Goal: Task Accomplishment & Management: Use online tool/utility

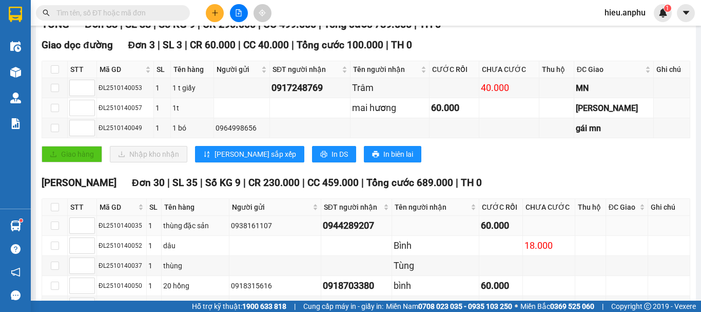
scroll to position [257, 0]
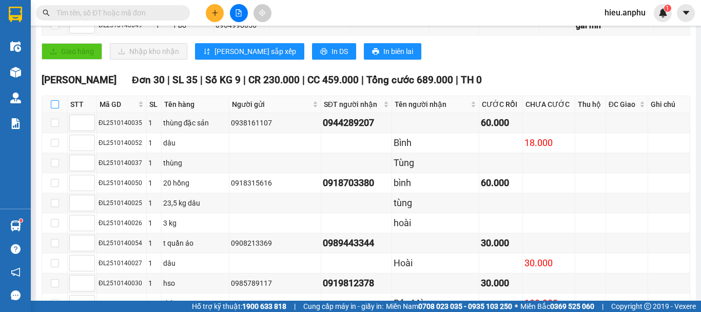
click at [51, 110] on label at bounding box center [55, 104] width 8 height 11
click at [51, 108] on input "checkbox" at bounding box center [55, 104] width 8 height 8
checkbox input "true"
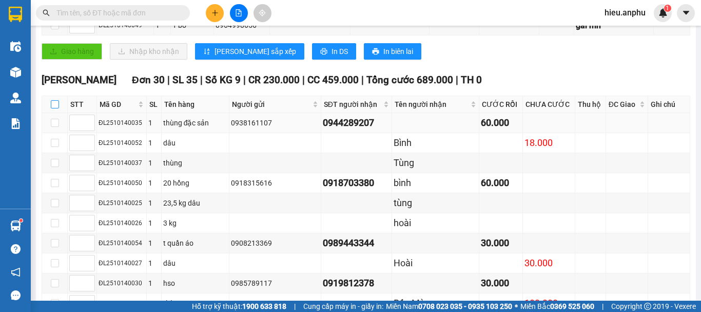
checkbox input "true"
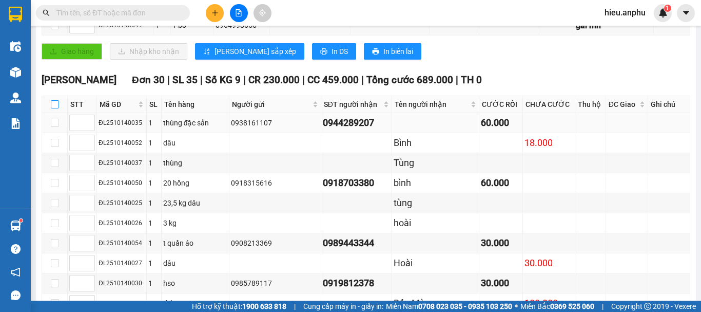
checkbox input "true"
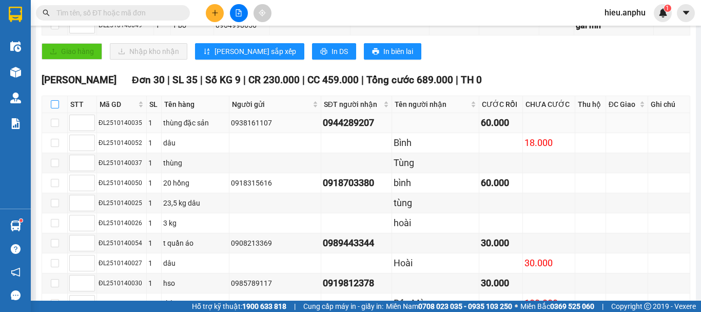
checkbox input "true"
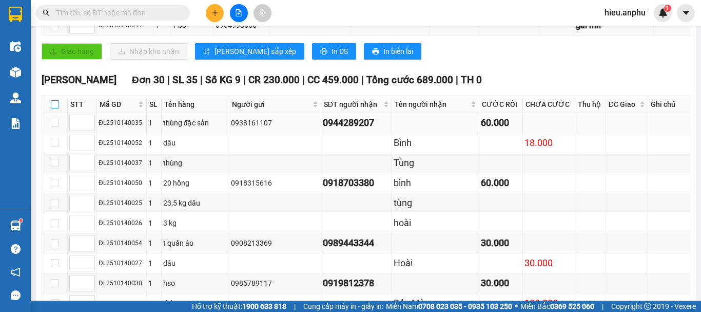
checkbox input "true"
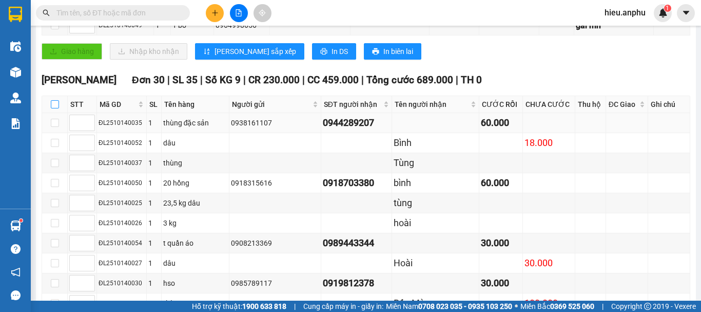
checkbox input "true"
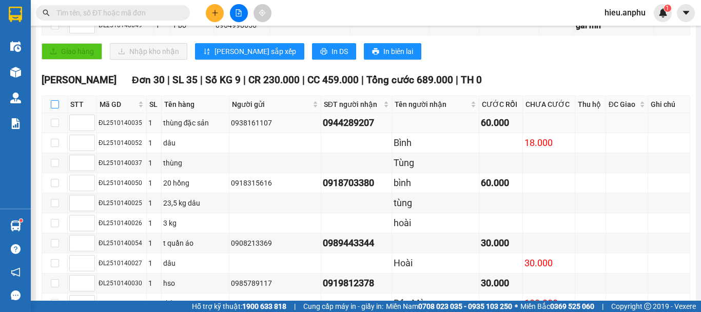
checkbox input "true"
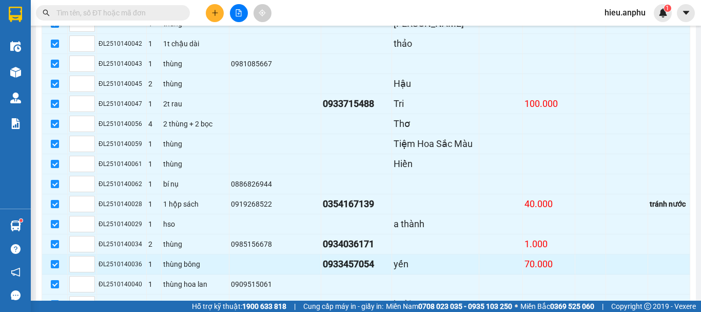
scroll to position [734, 0]
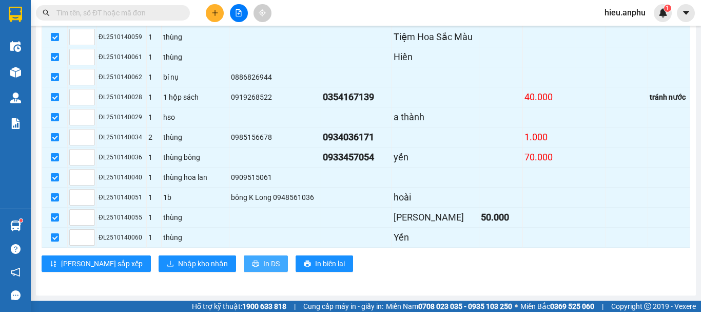
click at [263, 264] on span "In DS" at bounding box center [271, 263] width 16 height 11
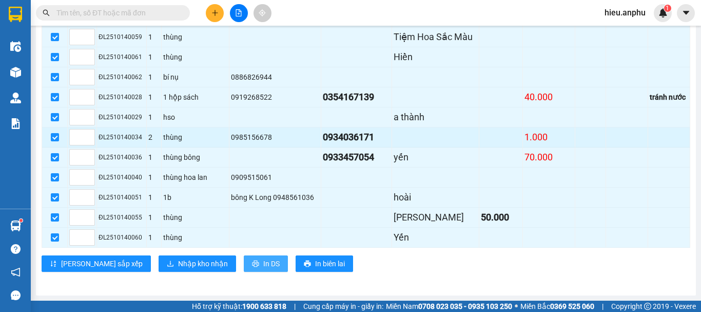
scroll to position [0, 0]
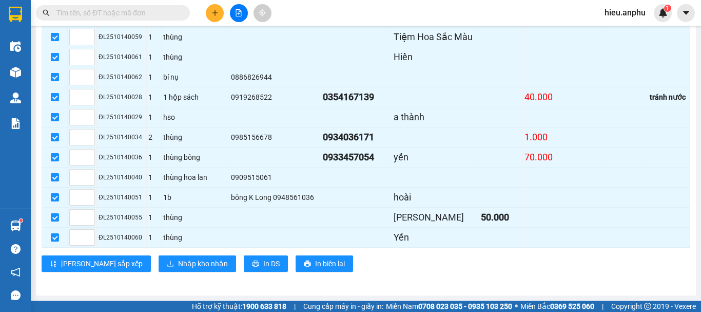
click at [128, 15] on input "text" at bounding box center [116, 12] width 121 height 11
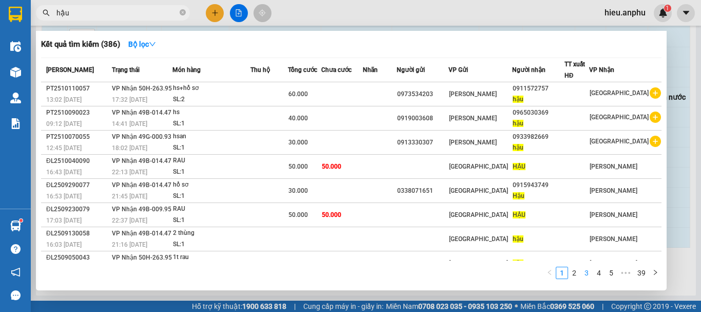
type input "hậu"
click at [586, 273] on link "3" at bounding box center [586, 272] width 11 height 11
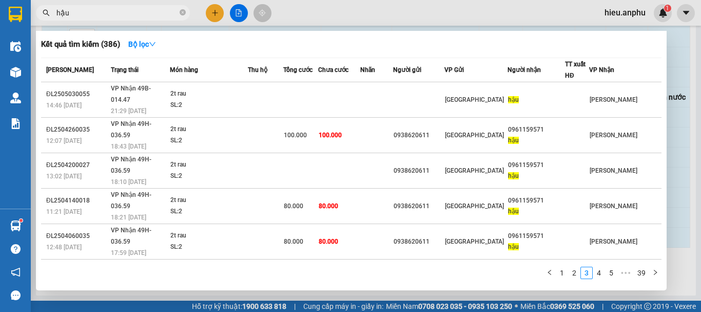
click at [236, 14] on div at bounding box center [350, 156] width 701 height 312
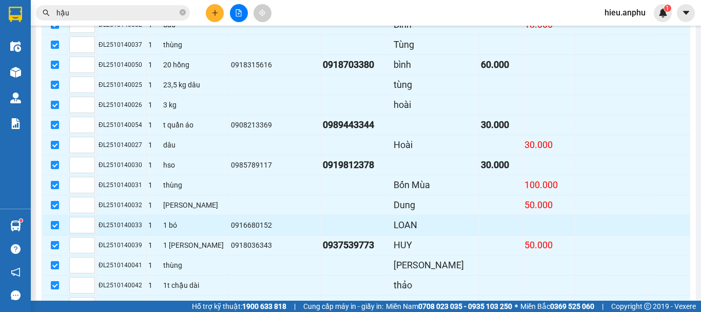
scroll to position [734, 0]
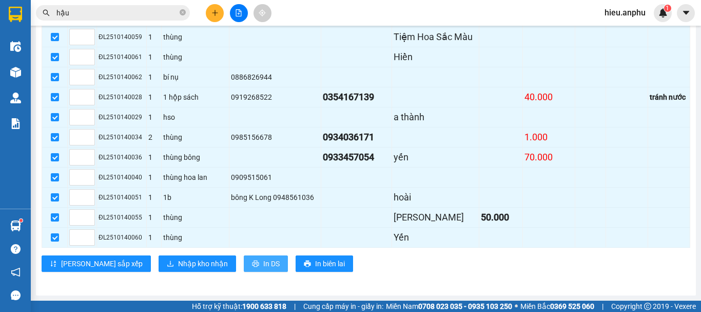
click at [263, 261] on span "In DS" at bounding box center [271, 263] width 16 height 11
click at [162, 257] on button "Nhập kho nhận" at bounding box center [198, 263] width 78 height 16
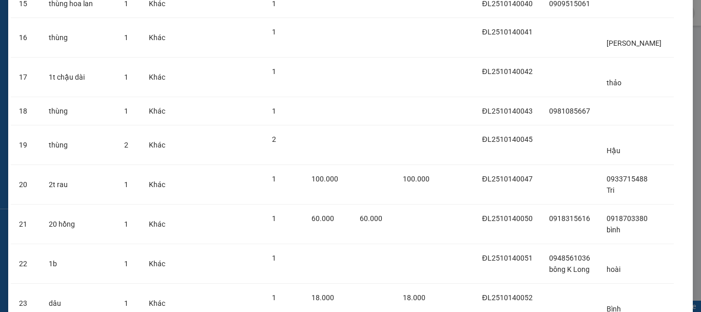
scroll to position [945, 0]
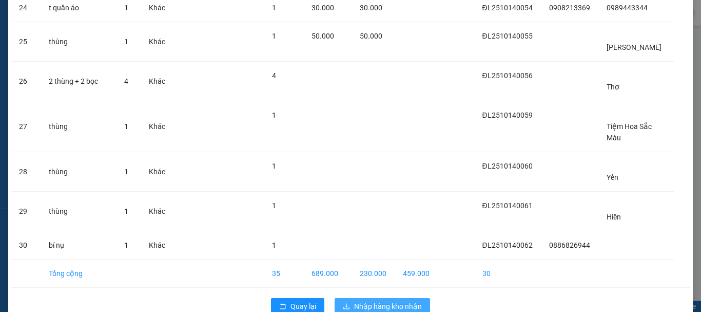
click at [383, 300] on span "Nhập hàng kho nhận" at bounding box center [388, 305] width 68 height 11
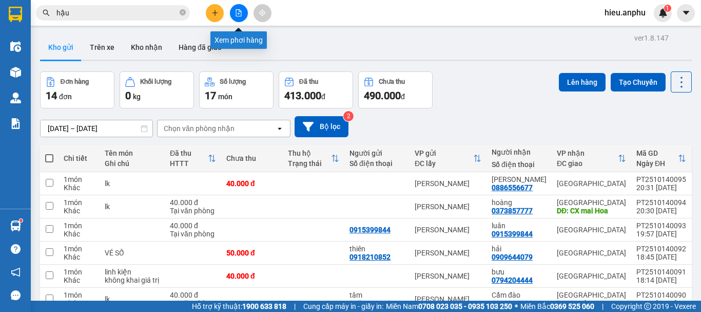
drag, startPoint x: 242, startPoint y: 9, endPoint x: 226, endPoint y: 10, distance: 15.5
click at [242, 9] on button at bounding box center [239, 13] width 18 height 18
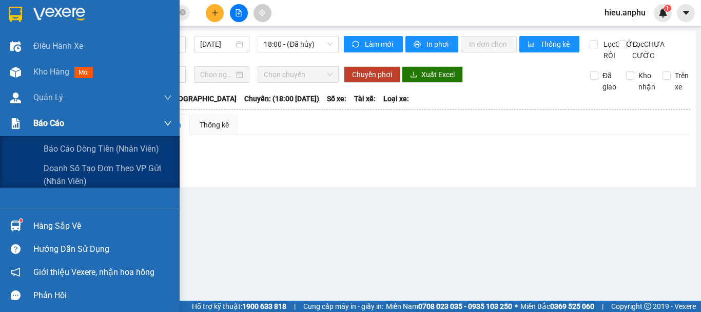
click at [44, 122] on span "Báo cáo" at bounding box center [48, 123] width 31 height 13
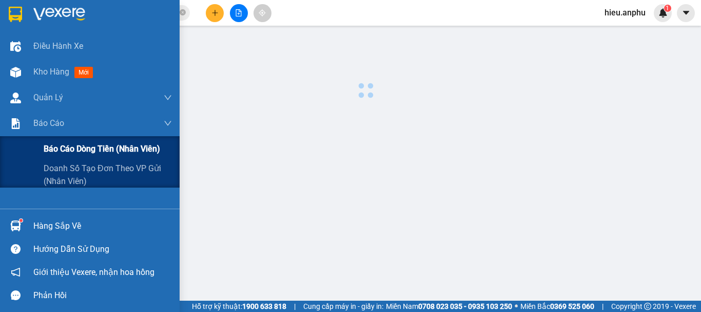
click at [65, 149] on span "Báo cáo dòng tiền (nhân viên)" at bounding box center [102, 148] width 117 height 13
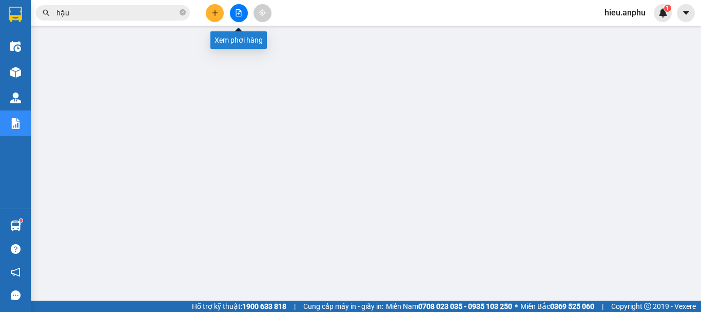
click at [240, 10] on icon "file-add" at bounding box center [238, 12] width 7 height 7
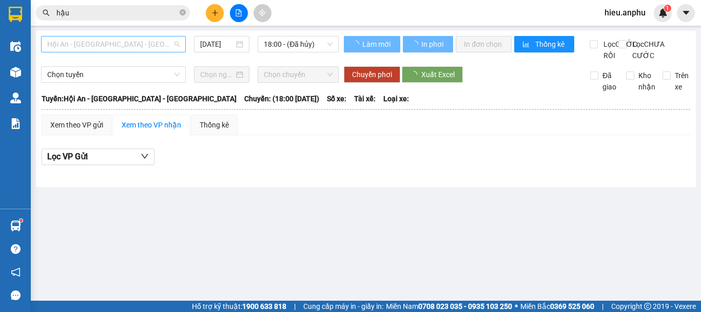
click at [101, 44] on span "Hội An - [GEOGRAPHIC_DATA] - [GEOGRAPHIC_DATA]" at bounding box center [113, 43] width 132 height 15
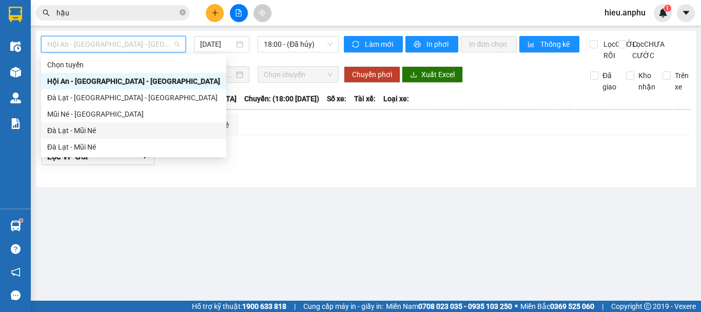
click at [70, 130] on div "Đà Lạt - Mũi Né" at bounding box center [133, 130] width 173 height 11
type input "[DATE]"
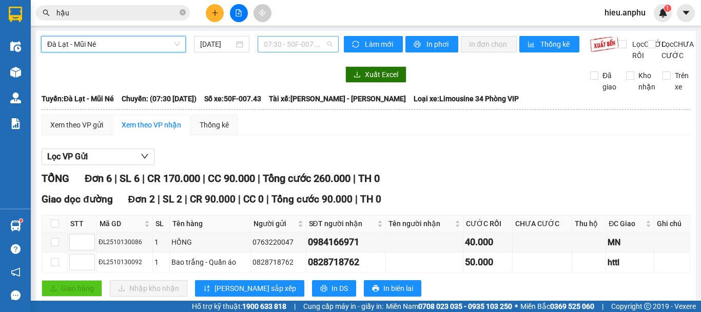
click at [292, 45] on span "07:30 - 50F-007.43" at bounding box center [298, 43] width 69 height 15
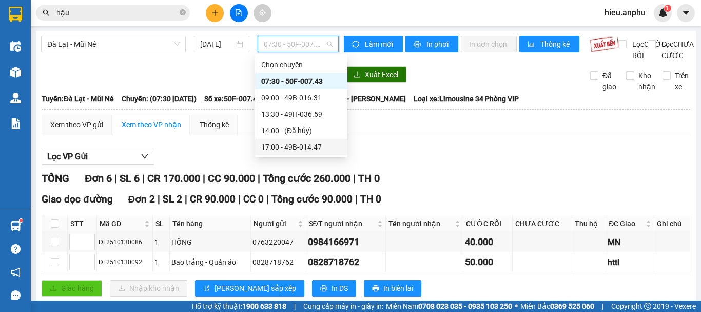
click at [280, 149] on div "17:00 - 49B-014.47" at bounding box center [301, 146] width 80 height 11
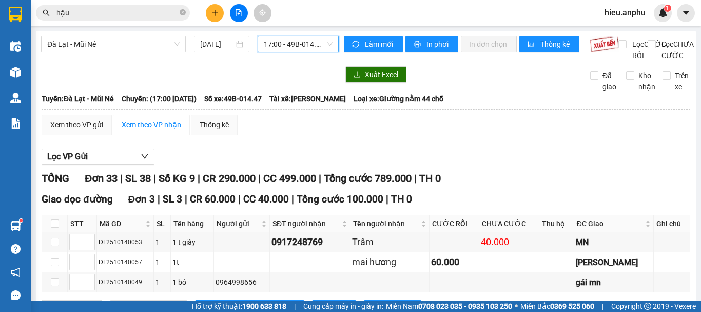
click at [287, 47] on span "17:00 - 49B-014.47" at bounding box center [298, 43] width 69 height 15
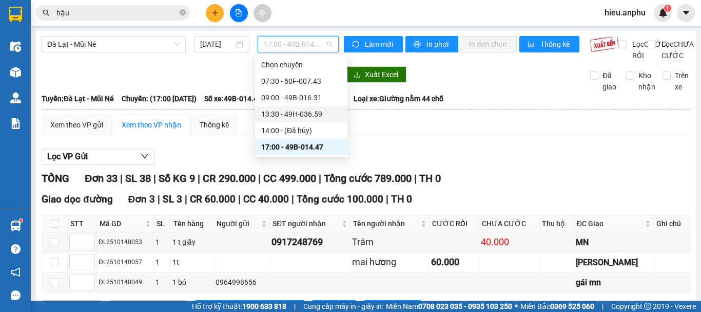
click at [278, 113] on div "13:30 - 49H-036.59" at bounding box center [301, 113] width 80 height 11
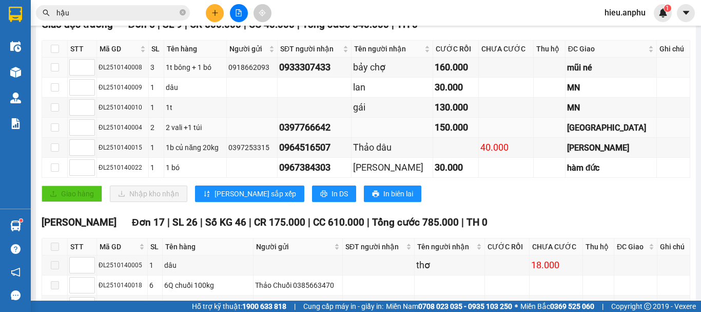
scroll to position [21, 0]
